Goal: Use online tool/utility: Utilize a website feature to perform a specific function

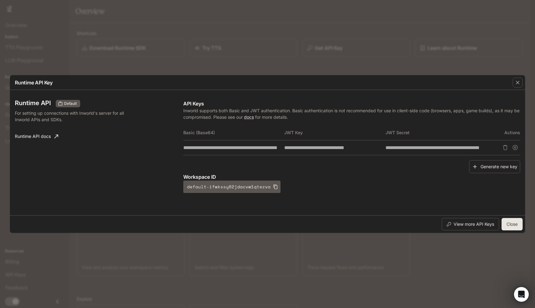
click at [262, 213] on div "**********" at bounding box center [267, 152] width 515 height 125
click at [511, 225] on button "Close" at bounding box center [511, 224] width 21 height 12
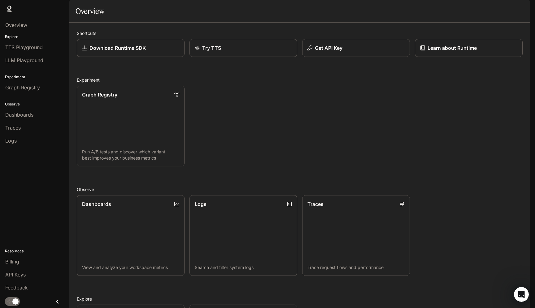
click at [224, 131] on div "Graph Registry Run A/B tests and discover which variant best improves your busi…" at bounding box center [297, 124] width 450 height 86
click at [335, 52] on p "Get API Key" at bounding box center [328, 47] width 28 height 7
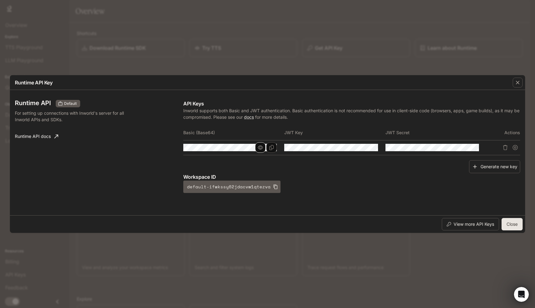
click at [259, 148] on icon "button" at bounding box center [260, 148] width 5 height 4
click at [509, 223] on button "Close" at bounding box center [511, 224] width 21 height 12
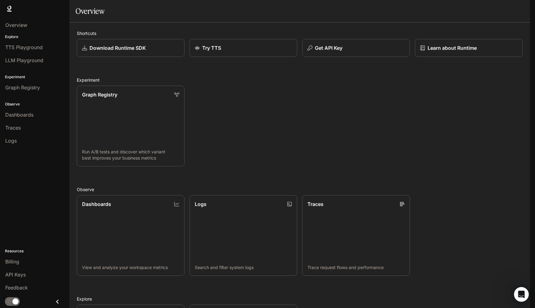
click at [341, 136] on div "Graph Registry Run A/B tests and discover which variant best improves your busi…" at bounding box center [297, 124] width 450 height 86
click at [30, 46] on span "TTS Playground" at bounding box center [23, 47] width 37 height 7
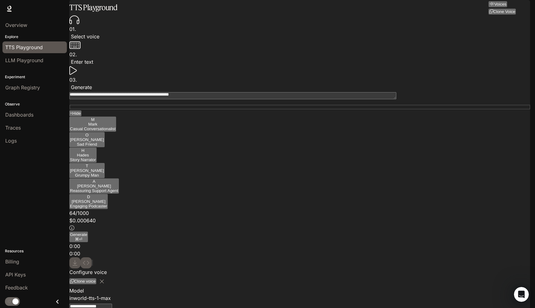
click at [456, 55] on body "**********" at bounding box center [267, 161] width 535 height 323
click at [456, 308] on div at bounding box center [267, 308] width 535 height 0
click at [452, 57] on body "**********" at bounding box center [267, 154] width 535 height 308
click at [452, 308] on div at bounding box center [267, 308] width 535 height 0
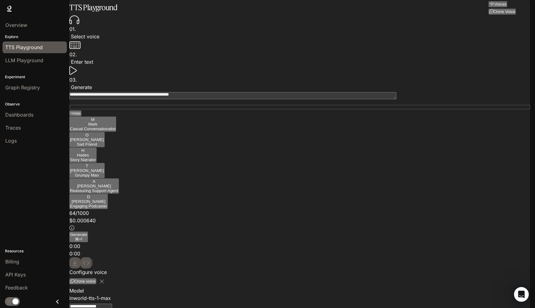
click at [77, 66] on icon at bounding box center [72, 71] width 7 height 10
click at [88, 242] on button "Generate ⌘⏎" at bounding box center [78, 237] width 19 height 11
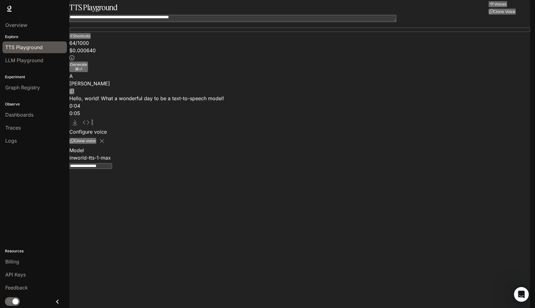
type input "*"
type input "***"
drag, startPoint x: 469, startPoint y: 114, endPoint x: 522, endPoint y: 110, distance: 53.4
click at [88, 72] on button "Generate ⌘⏎" at bounding box center [78, 67] width 19 height 11
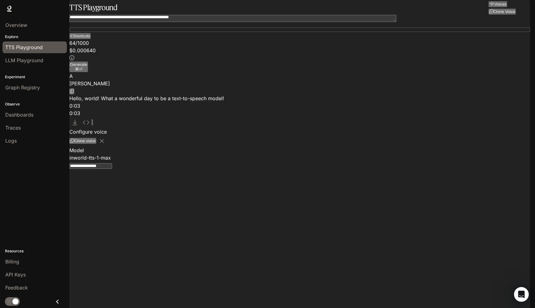
type input "*"
click at [18, 24] on span "Overview" at bounding box center [16, 24] width 22 height 7
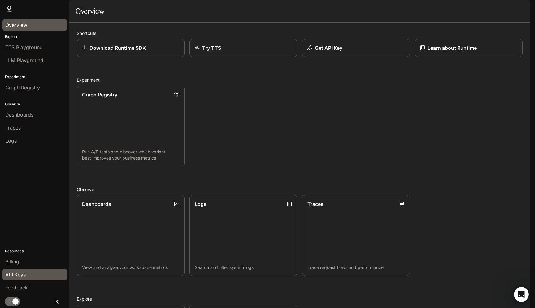
click at [18, 278] on span "API Keys" at bounding box center [15, 274] width 20 height 7
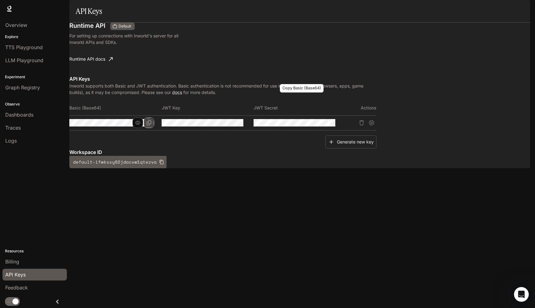
click at [151, 120] on icon "Copy Basic (Base64)" at bounding box center [148, 122] width 5 height 5
click at [243, 168] on div "Runtime API Default For setting up connections with Inworld's server for all In…" at bounding box center [299, 96] width 460 height 146
